Goal: Information Seeking & Learning: Learn about a topic

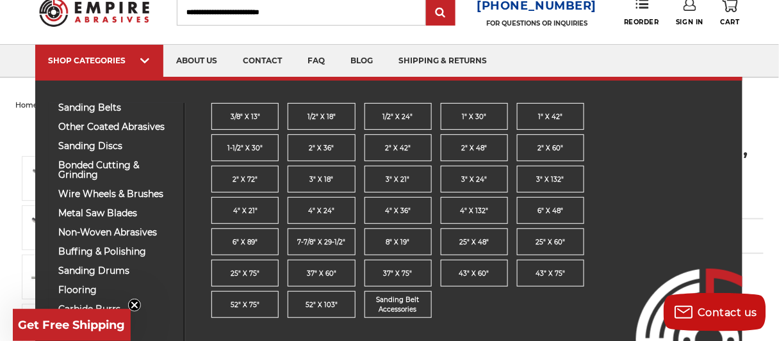
scroll to position [64, 0]
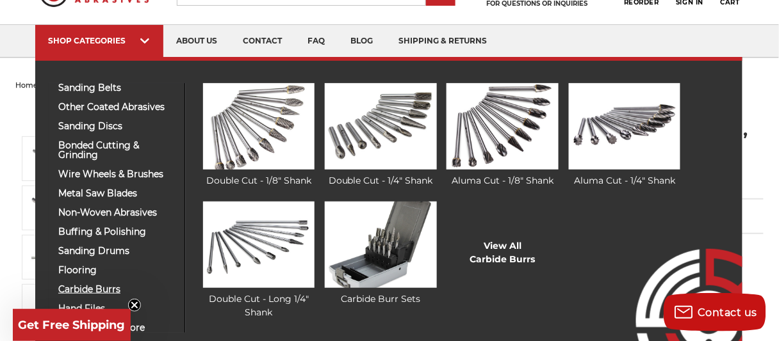
click at [106, 293] on span "carbide burrs" at bounding box center [116, 290] width 117 height 10
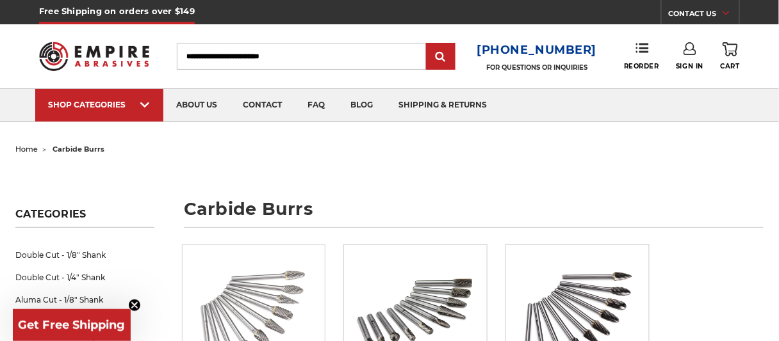
scroll to position [37, 0]
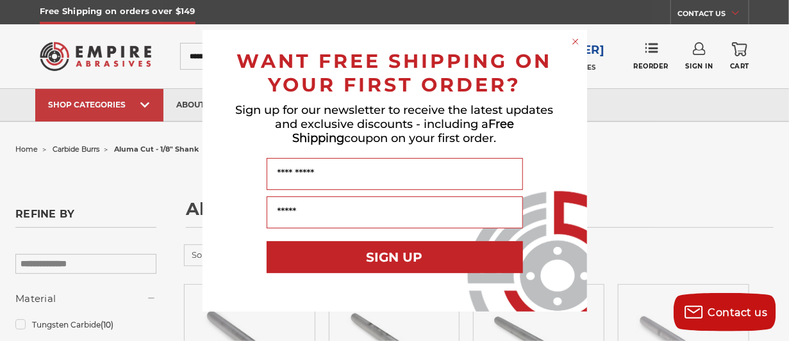
click at [660, 163] on div "Close dialog WANT FREE SHIPPING ON YOUR FIRST ORDER? Sign up for our newsletter…" at bounding box center [394, 170] width 789 height 341
click at [574, 39] on circle "Close dialog" at bounding box center [575, 41] width 12 height 12
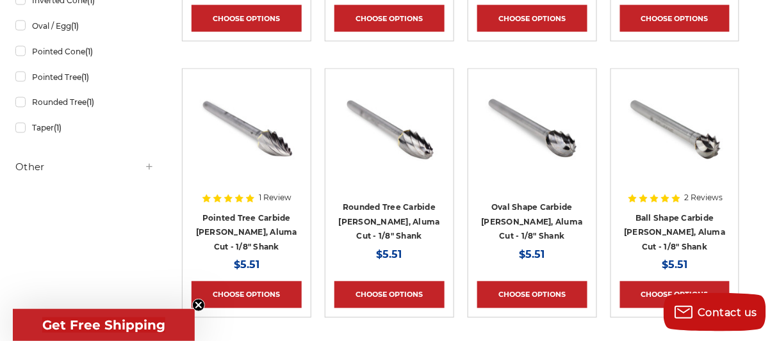
scroll to position [512, 0]
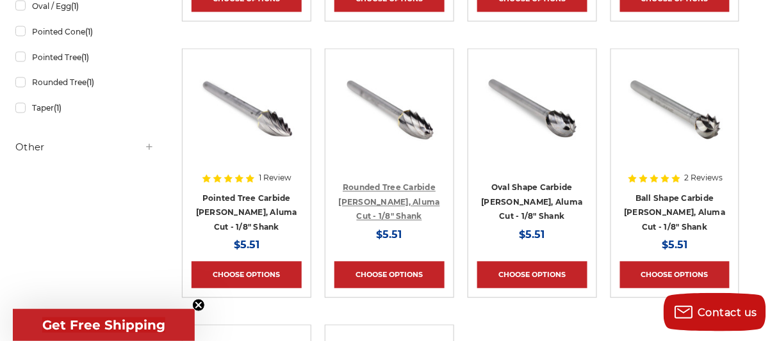
click at [386, 215] on link "Rounded Tree Carbide Burr, Aluma Cut - 1/8" Shank" at bounding box center [389, 202] width 101 height 38
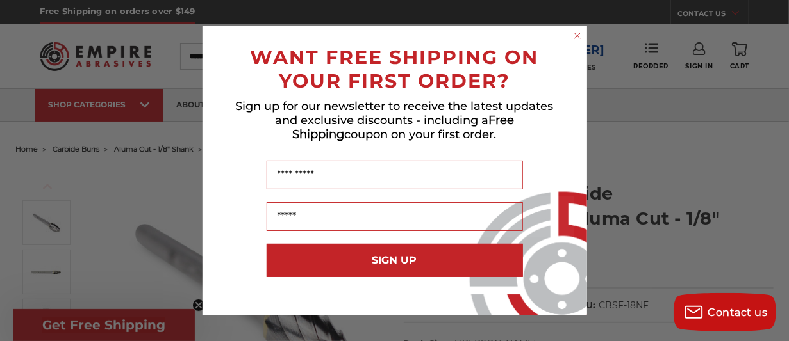
click at [576, 35] on icon "Close dialog" at bounding box center [577, 35] width 13 height 13
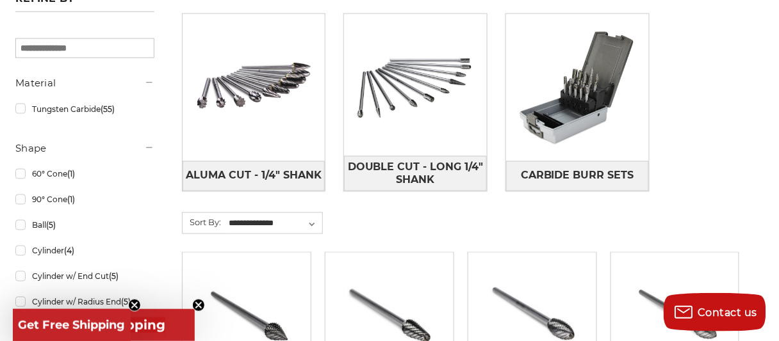
scroll to position [508, 0]
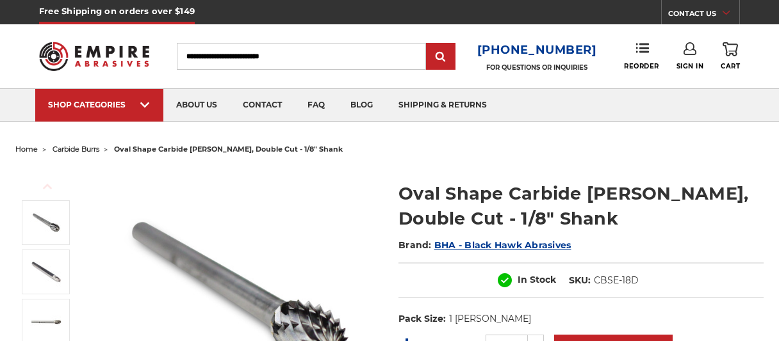
scroll to position [64, 0]
